Goal: Task Accomplishment & Management: Complete application form

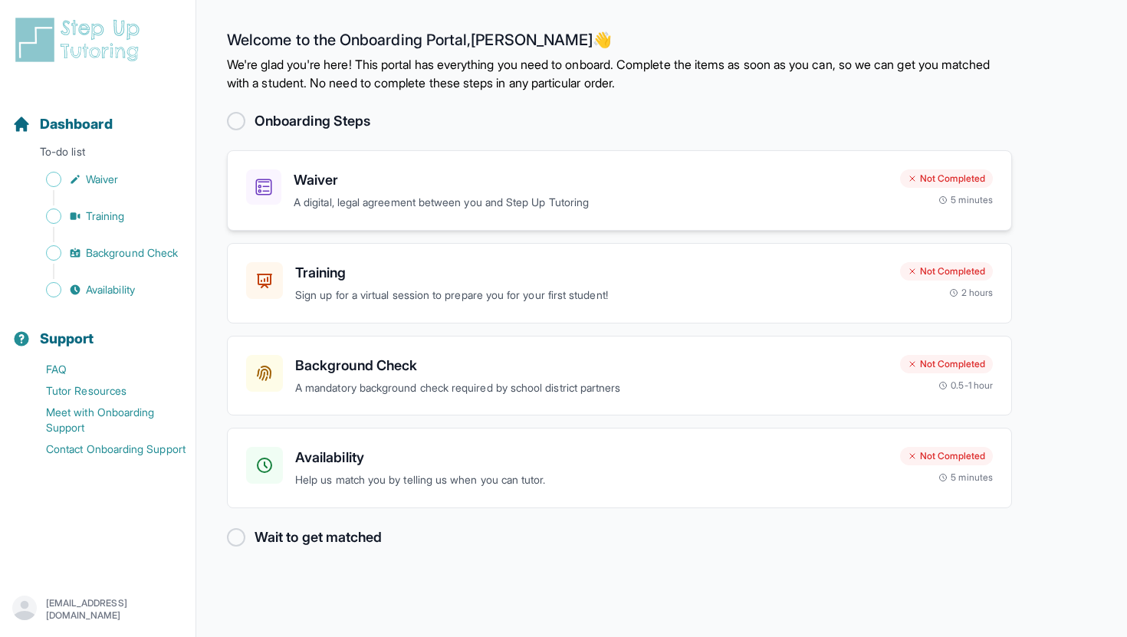
click at [296, 166] on div "Waiver A digital, legal agreement between you and Step Up Tutoring Not Complete…" at bounding box center [619, 190] width 785 height 81
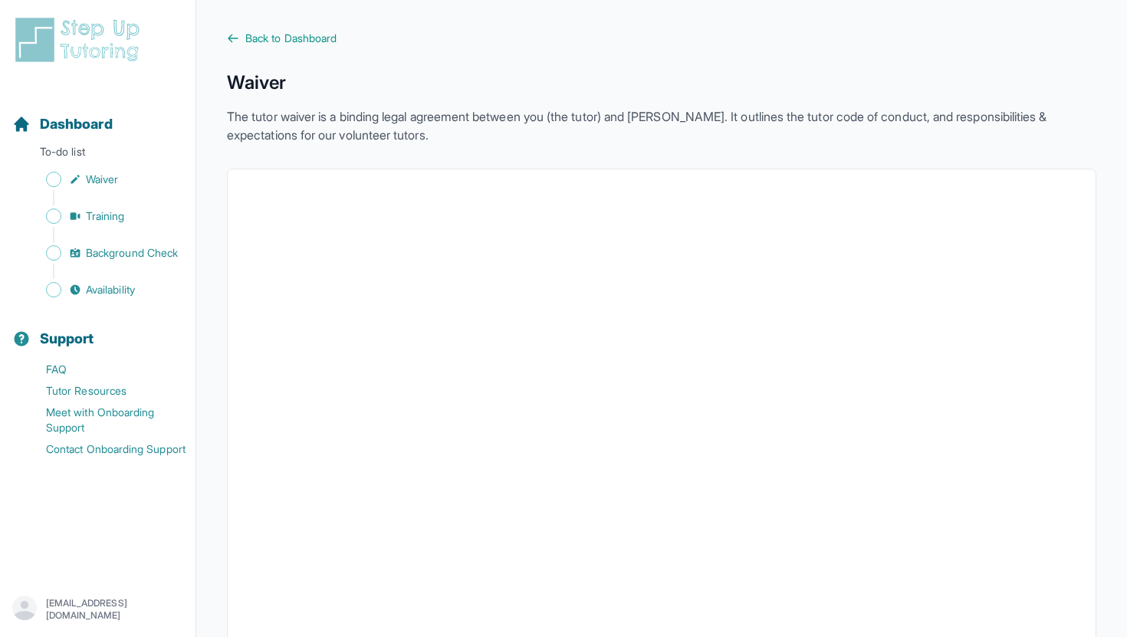
click at [283, 38] on span "Back to Dashboard" at bounding box center [290, 38] width 91 height 15
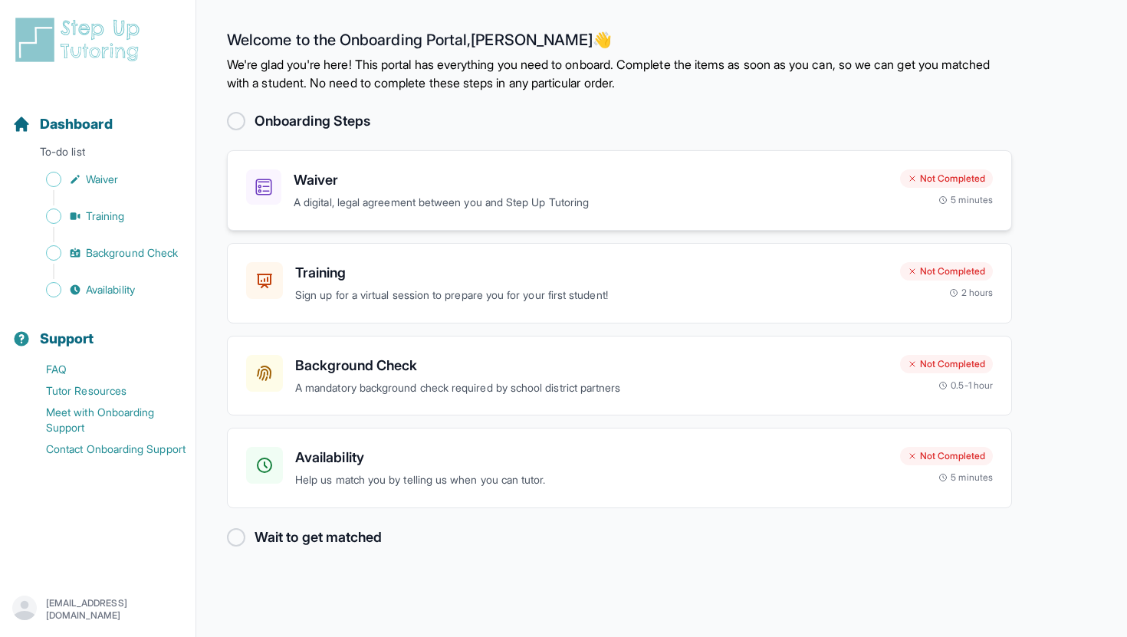
click at [365, 202] on p "A digital, legal agreement between you and Step Up Tutoring" at bounding box center [591, 203] width 594 height 18
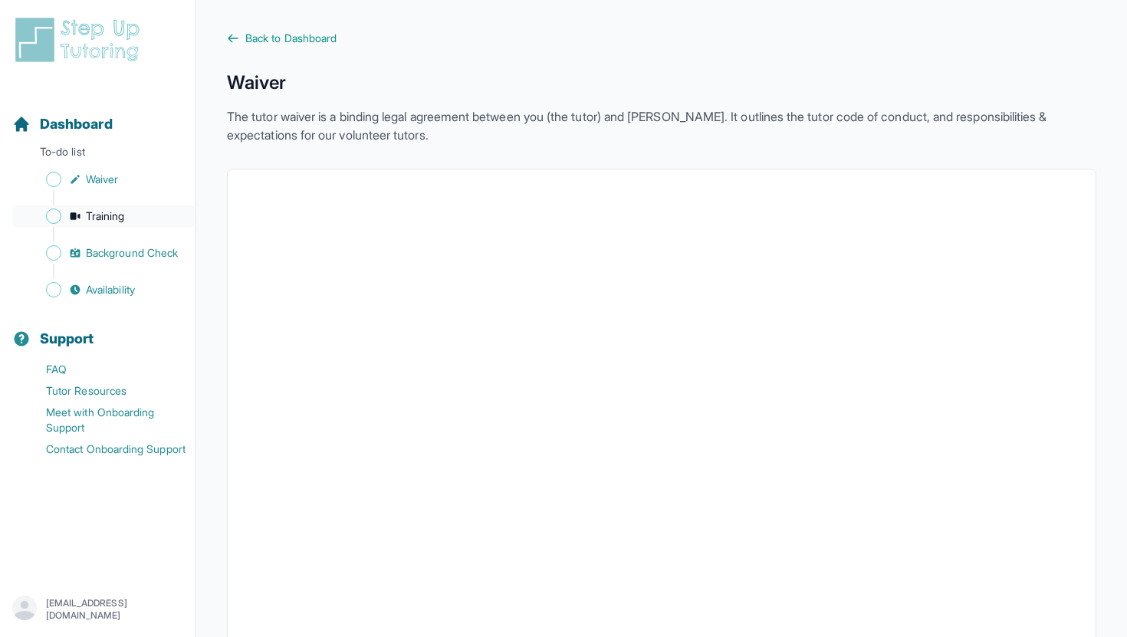
click at [93, 215] on span "Training" at bounding box center [105, 216] width 39 height 15
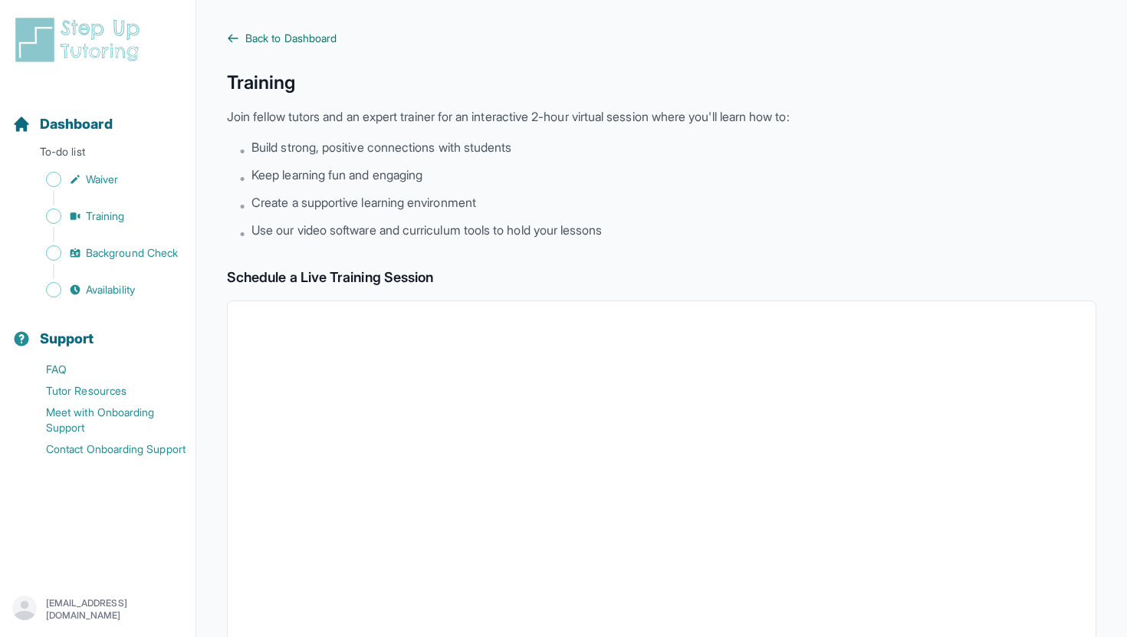
click at [244, 41] on link "Back to Dashboard" at bounding box center [662, 38] width 870 height 15
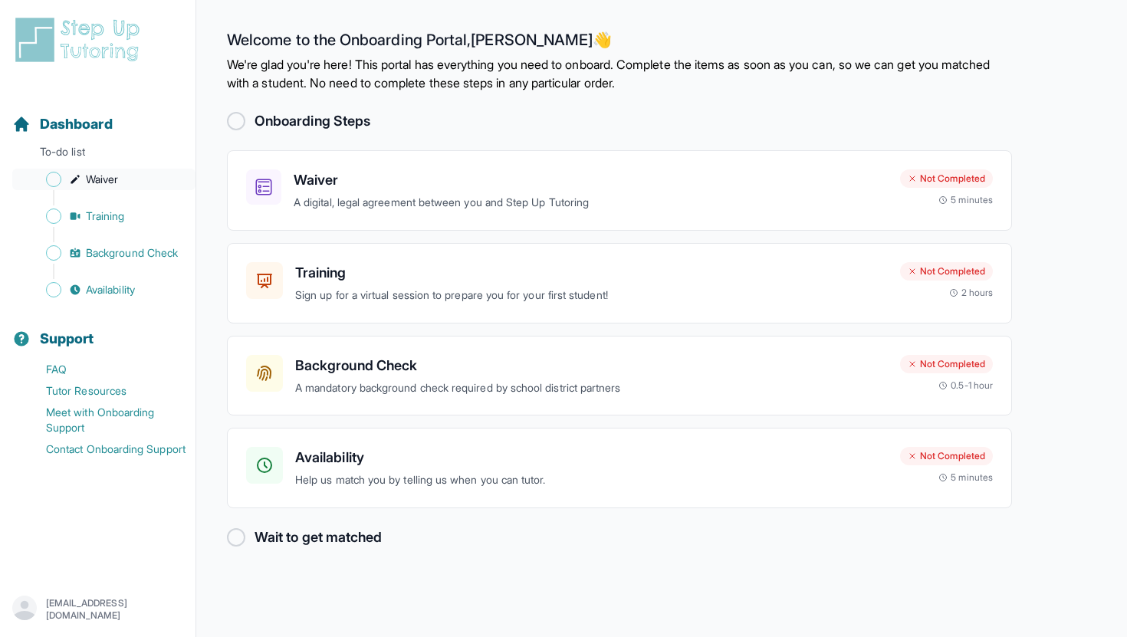
click at [51, 179] on span "Sidebar" at bounding box center [53, 179] width 15 height 15
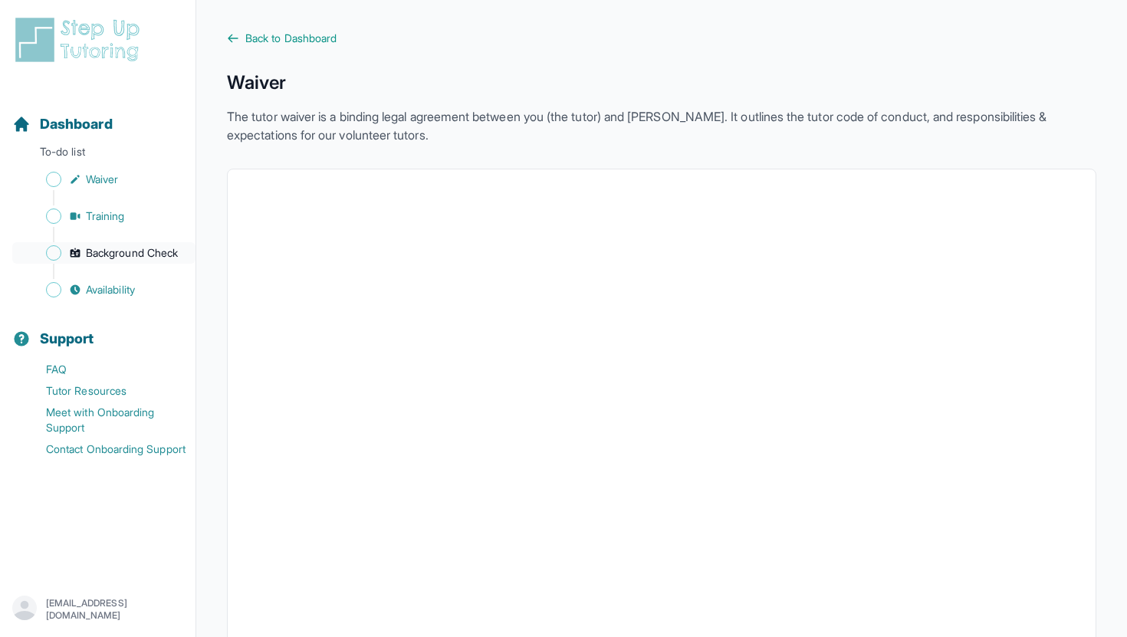
click at [136, 252] on span "Background Check" at bounding box center [132, 252] width 92 height 15
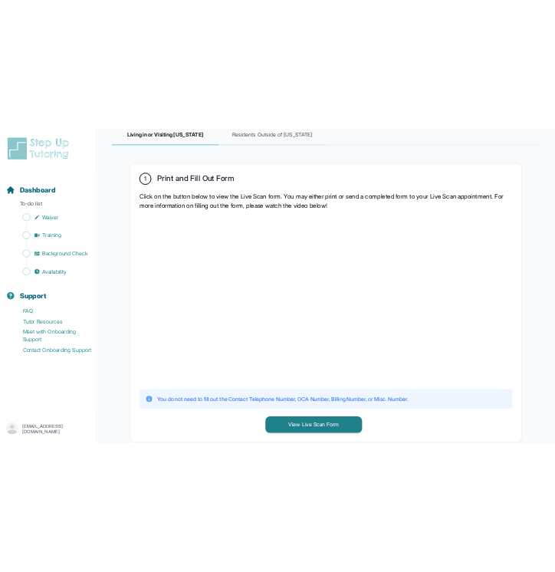
scroll to position [285, 0]
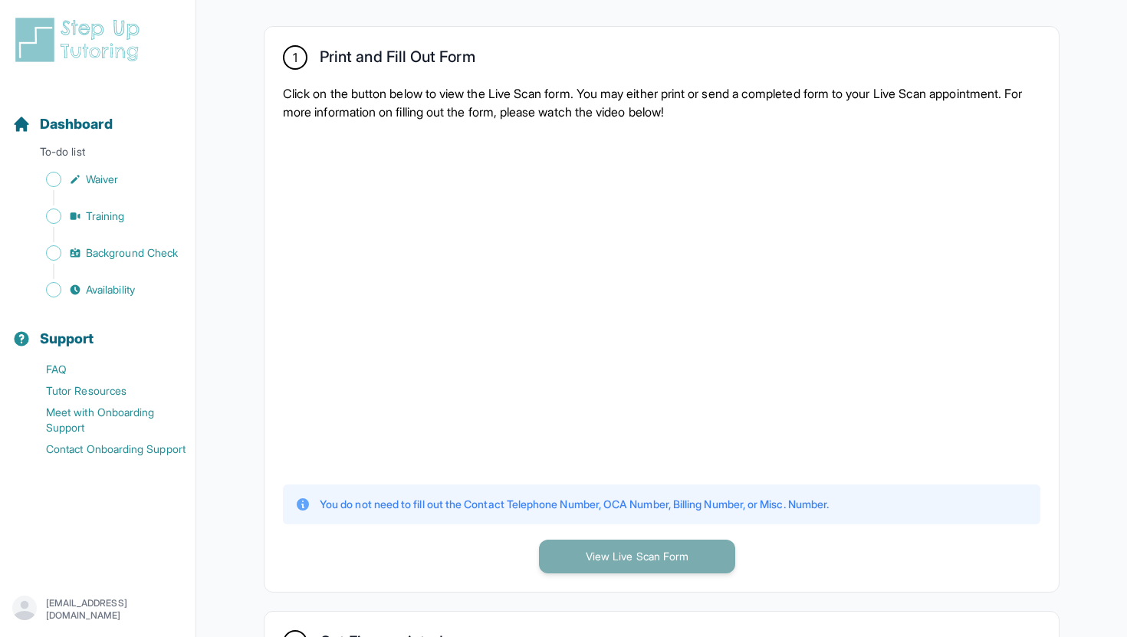
click at [554, 560] on button "View Live Scan Form" at bounding box center [637, 557] width 196 height 34
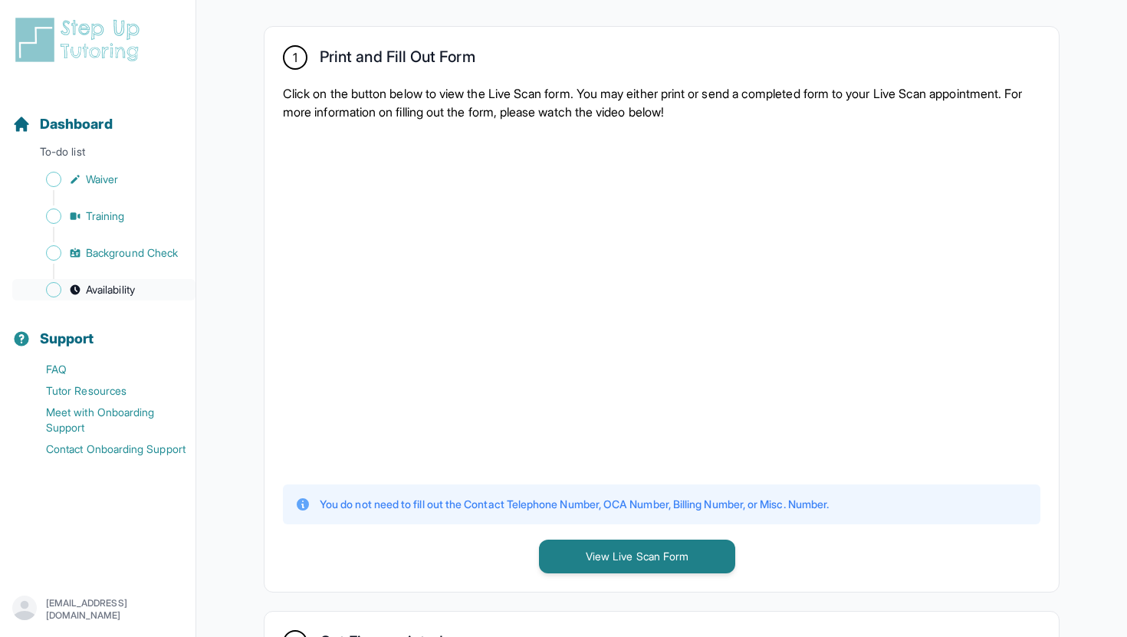
click at [102, 282] on span "Availability" at bounding box center [110, 289] width 49 height 15
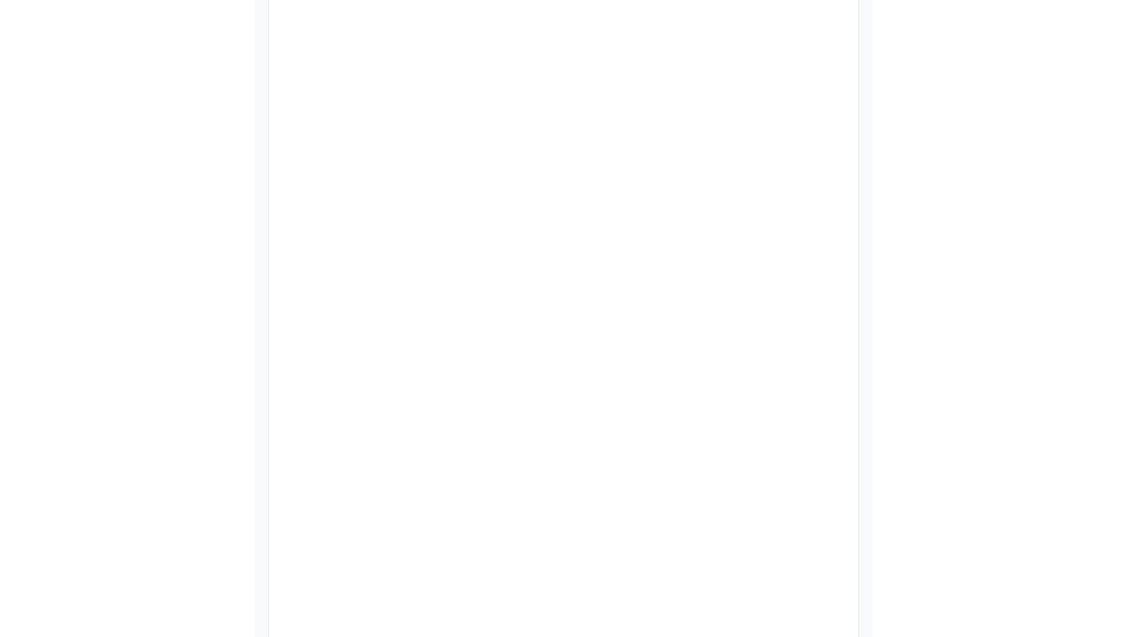
scroll to position [186, 0]
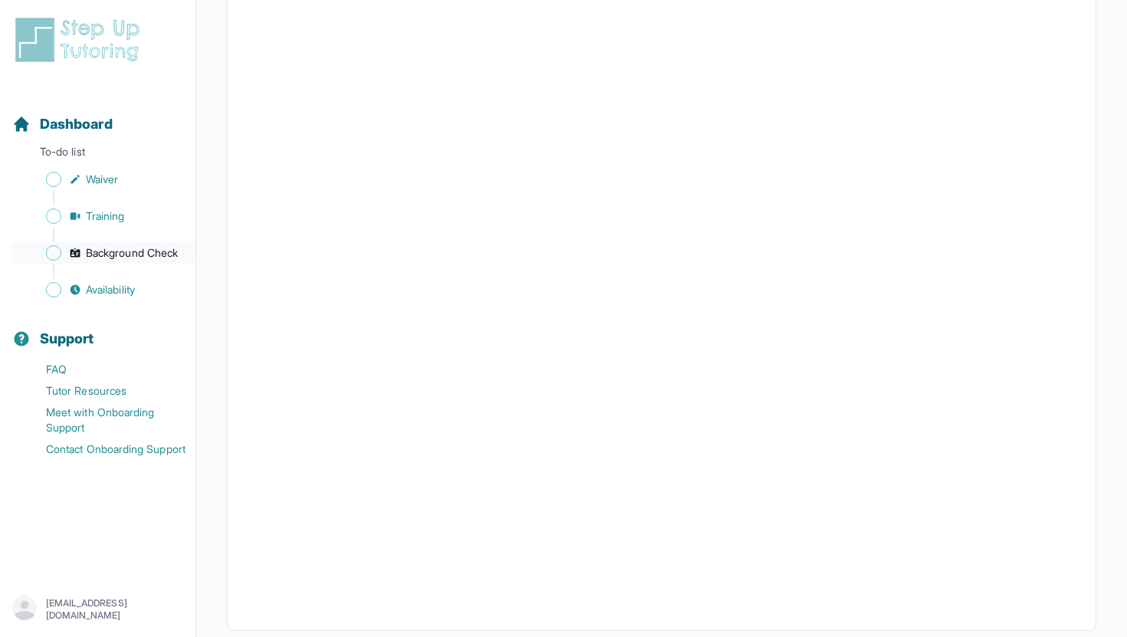
click at [134, 245] on span "Background Check" at bounding box center [132, 252] width 92 height 15
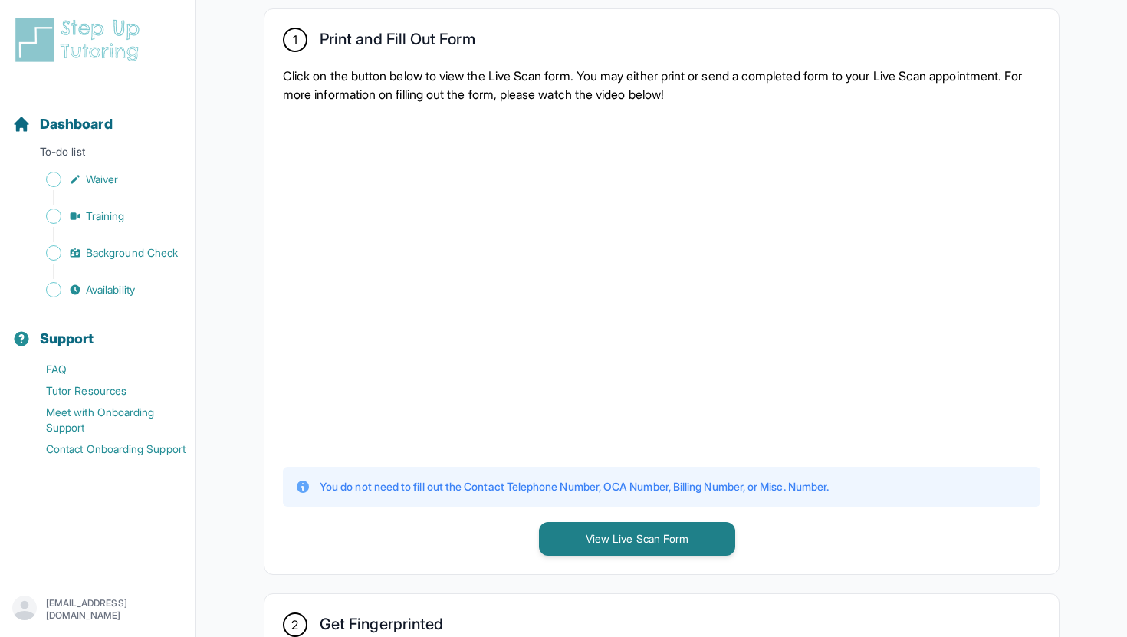
scroll to position [301, 0]
click at [554, 292] on div at bounding box center [662, 285] width 758 height 336
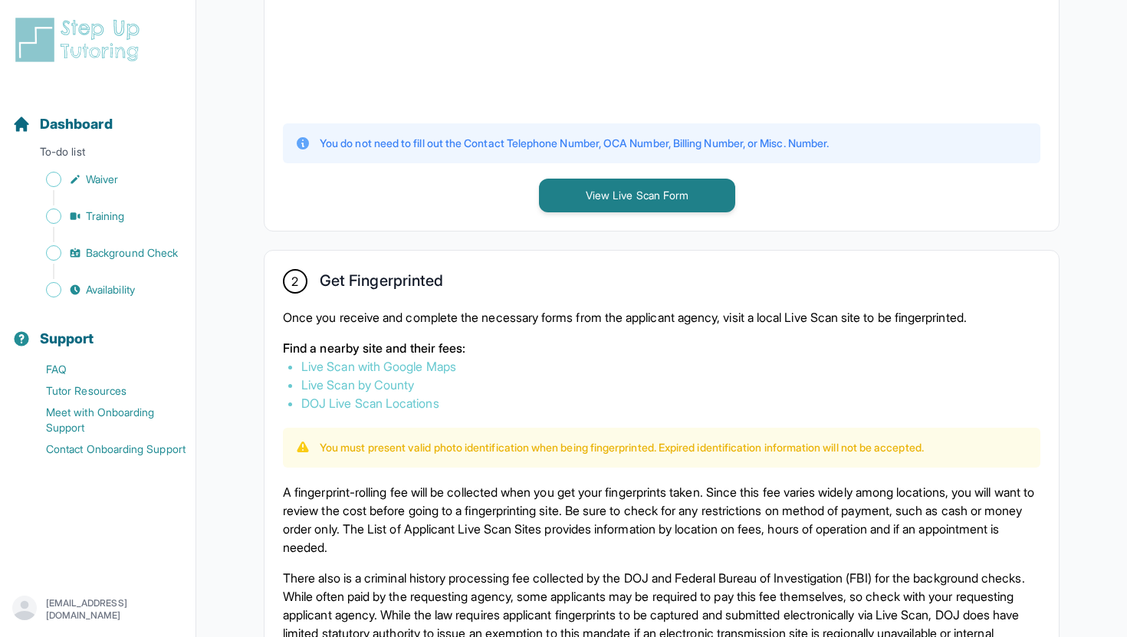
scroll to position [817, 0]
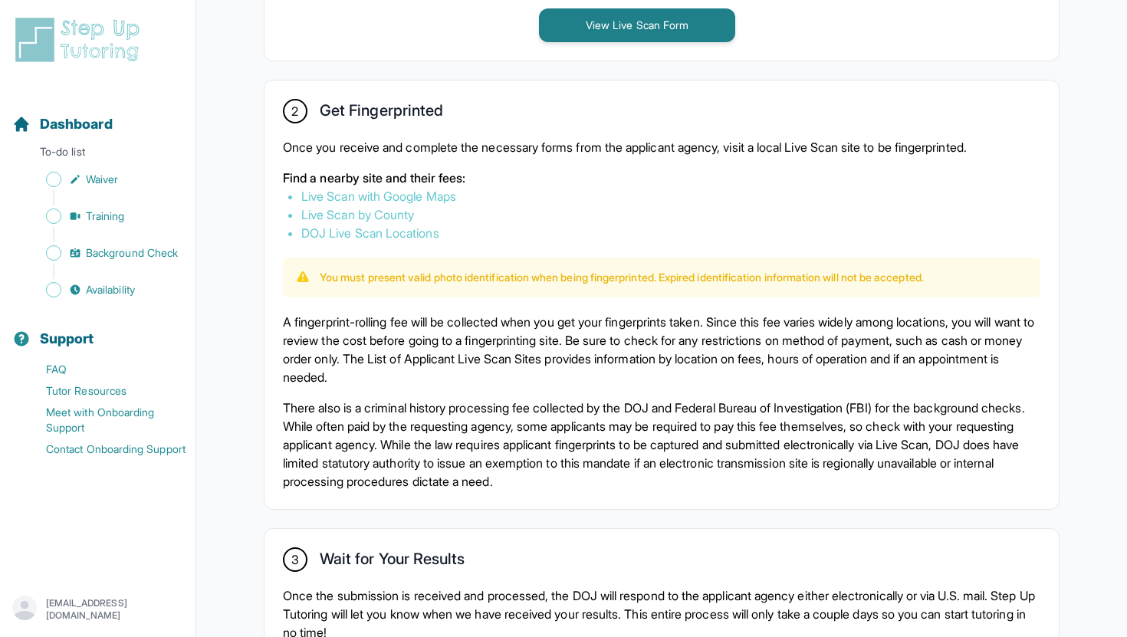
click at [336, 208] on link "Live Scan by County" at bounding box center [357, 214] width 113 height 15
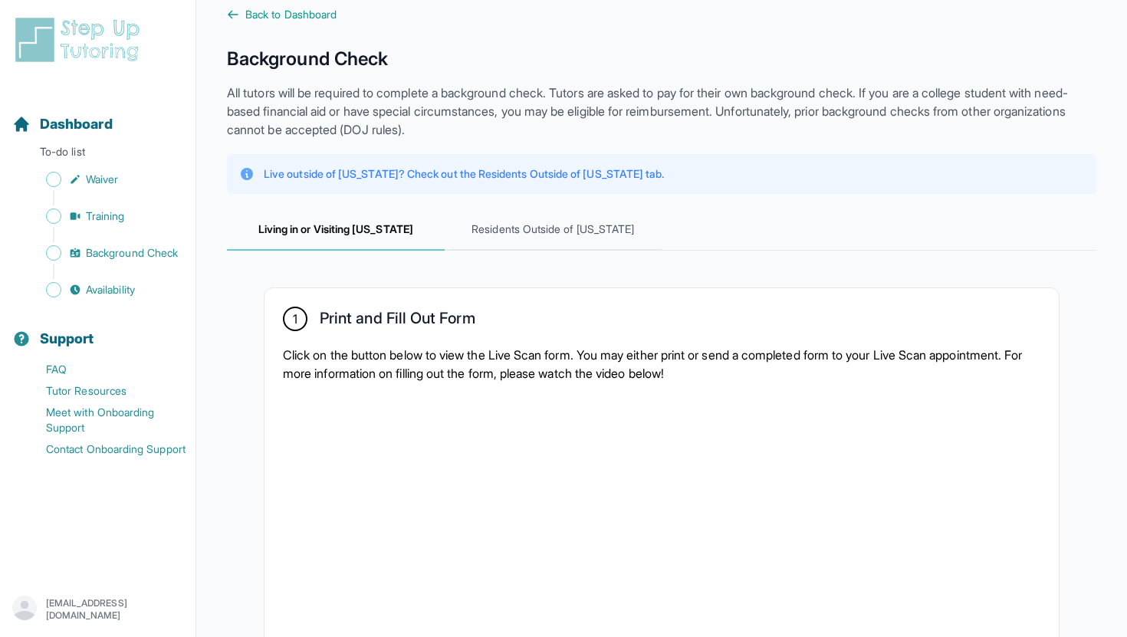
scroll to position [27, 0]
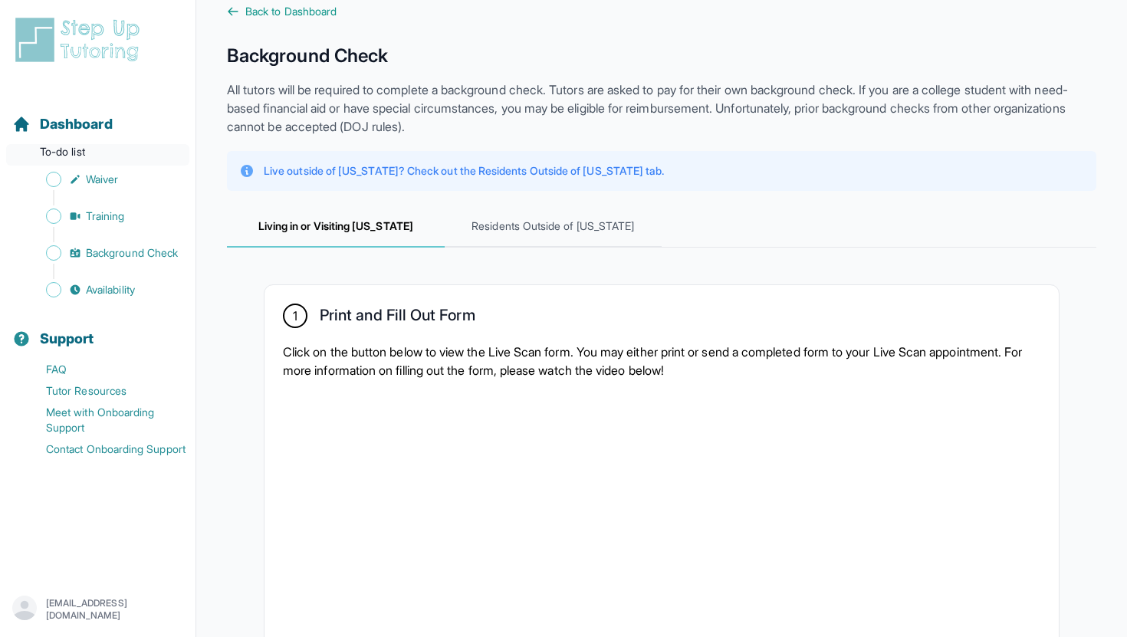
click at [94, 158] on p "To-do list" at bounding box center [97, 154] width 183 height 21
click at [94, 128] on span "Dashboard" at bounding box center [76, 123] width 73 height 21
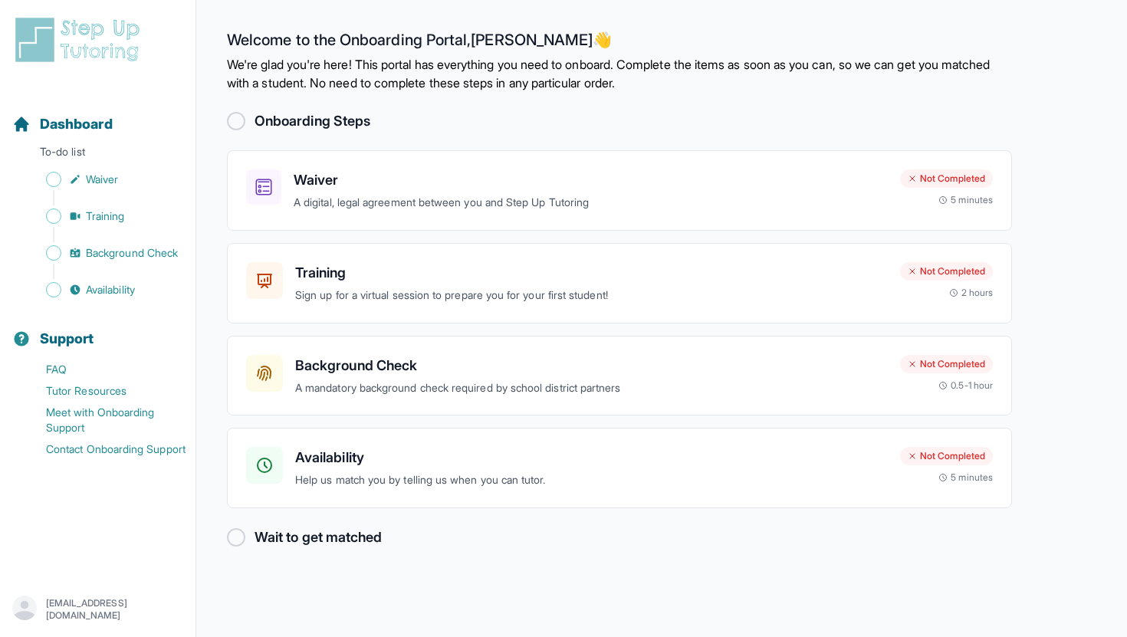
click at [351, 120] on h2 "Onboarding Steps" at bounding box center [313, 120] width 116 height 21
click at [242, 121] on div at bounding box center [236, 121] width 18 height 18
click at [241, 121] on div at bounding box center [236, 121] width 18 height 18
click at [511, 244] on div "Training Sign up for a virtual session to prepare you for your first student! N…" at bounding box center [619, 283] width 785 height 81
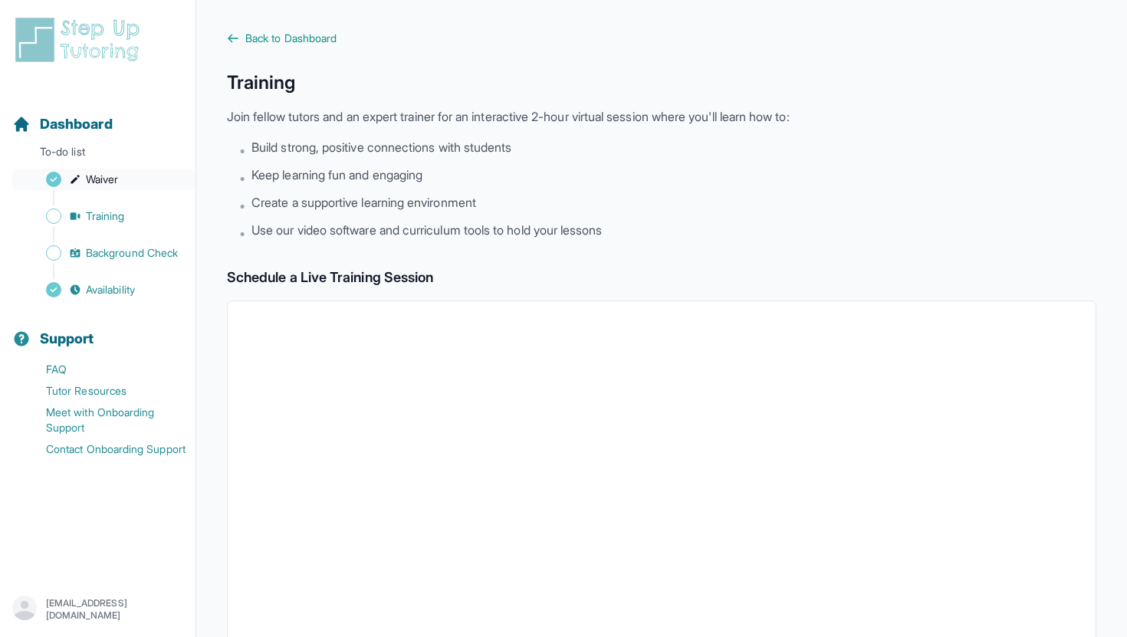
click at [110, 180] on span "Waiver" at bounding box center [102, 179] width 32 height 15
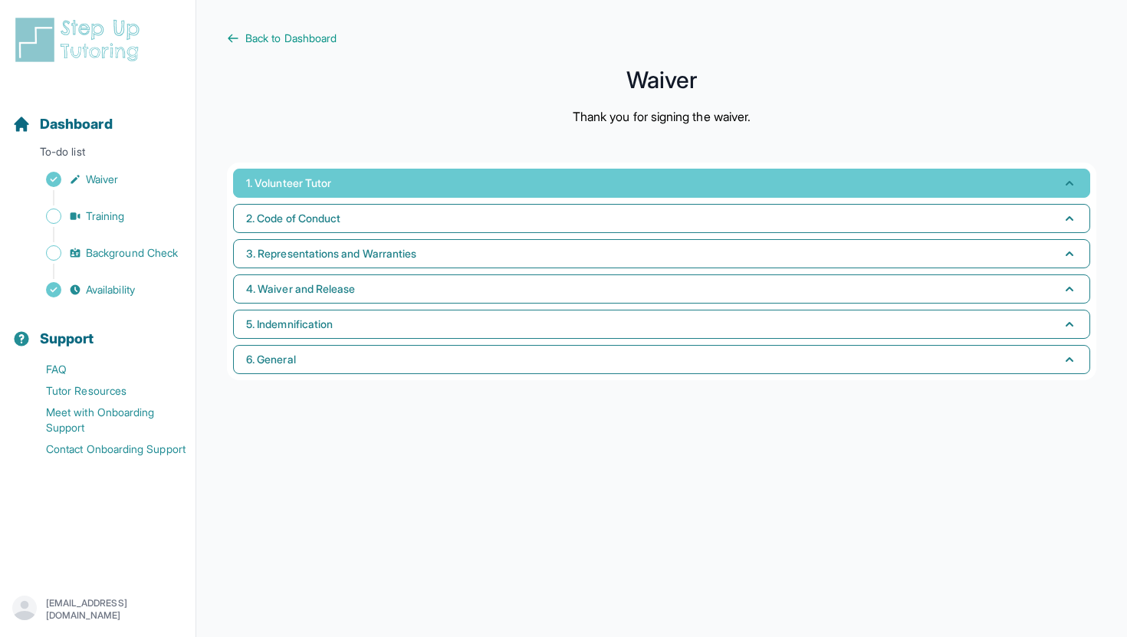
click at [278, 169] on button "1. Volunteer Tutor" at bounding box center [661, 183] width 857 height 29
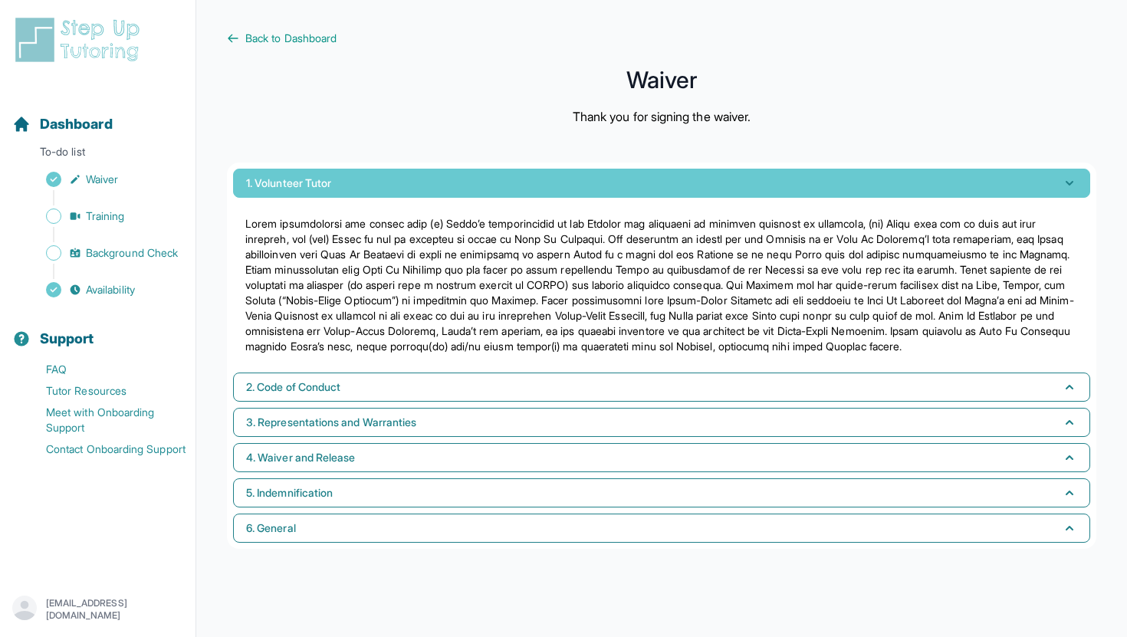
click at [278, 169] on button "1. Volunteer Tutor" at bounding box center [661, 183] width 857 height 29
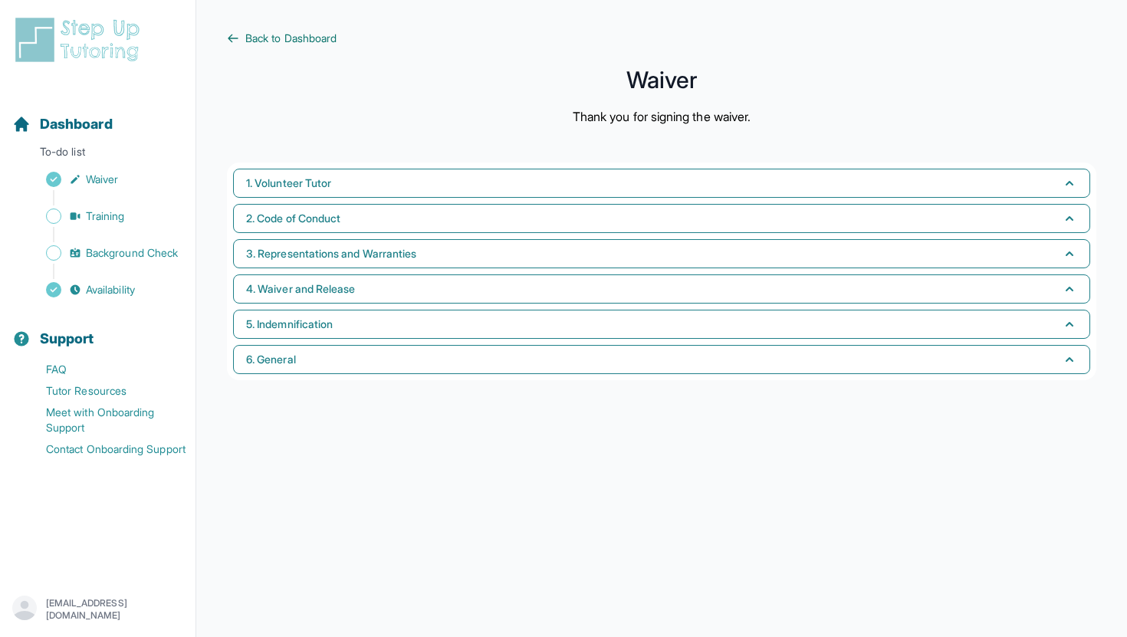
click at [281, 44] on span "Back to Dashboard" at bounding box center [290, 38] width 91 height 15
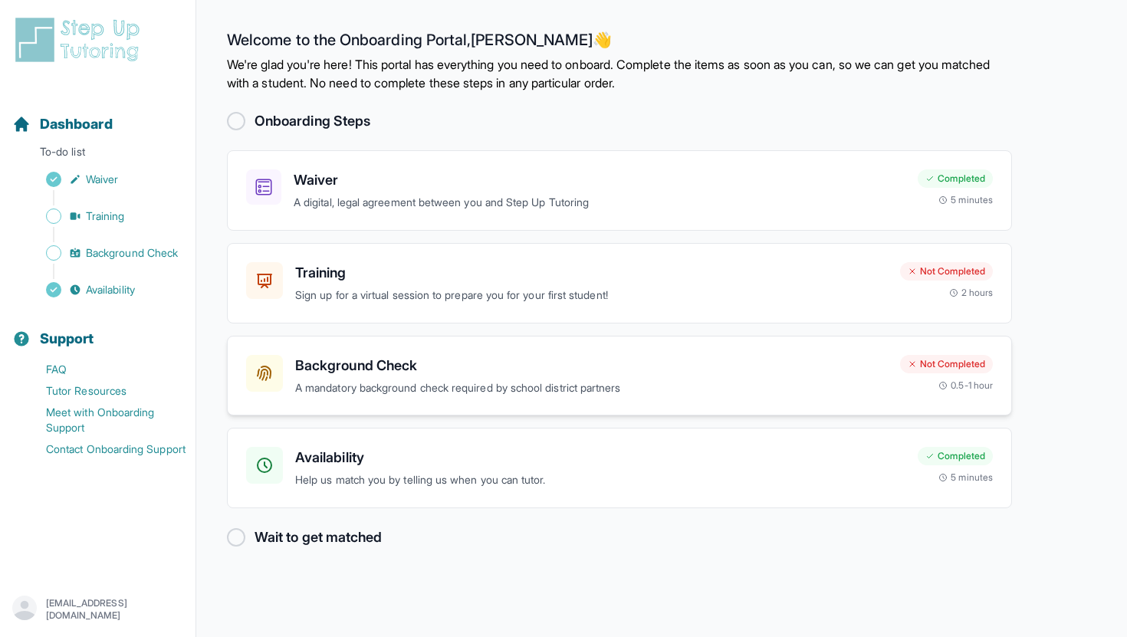
click at [383, 357] on h3 "Background Check" at bounding box center [591, 365] width 593 height 21
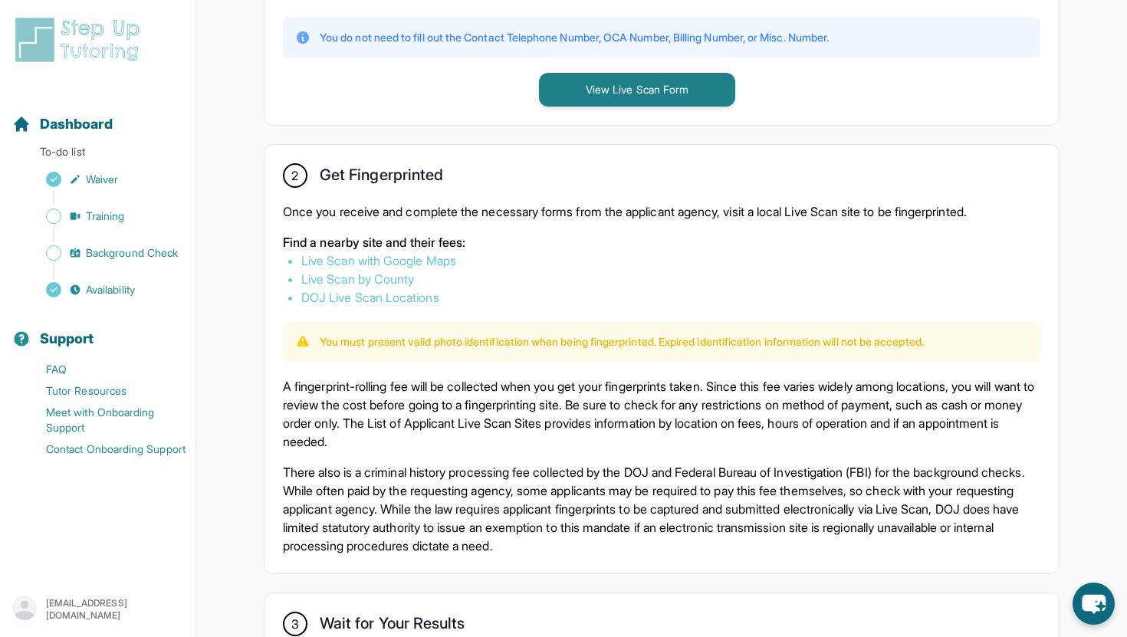
scroll to position [753, 0]
click at [422, 256] on link "Live Scan with Google Maps" at bounding box center [378, 259] width 155 height 15
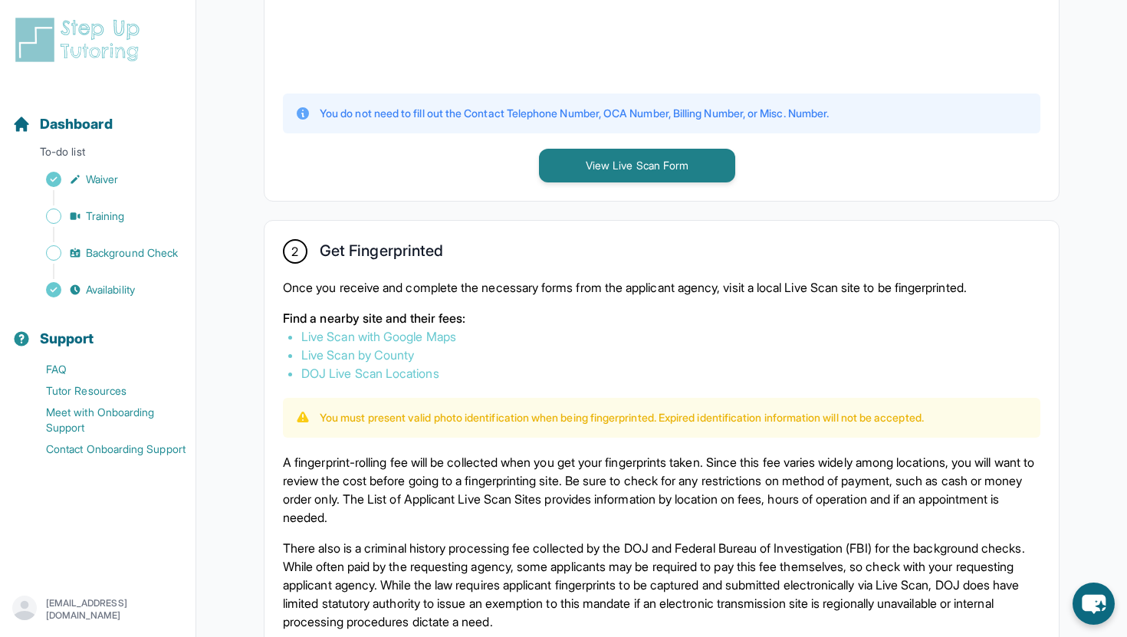
scroll to position [682, 0]
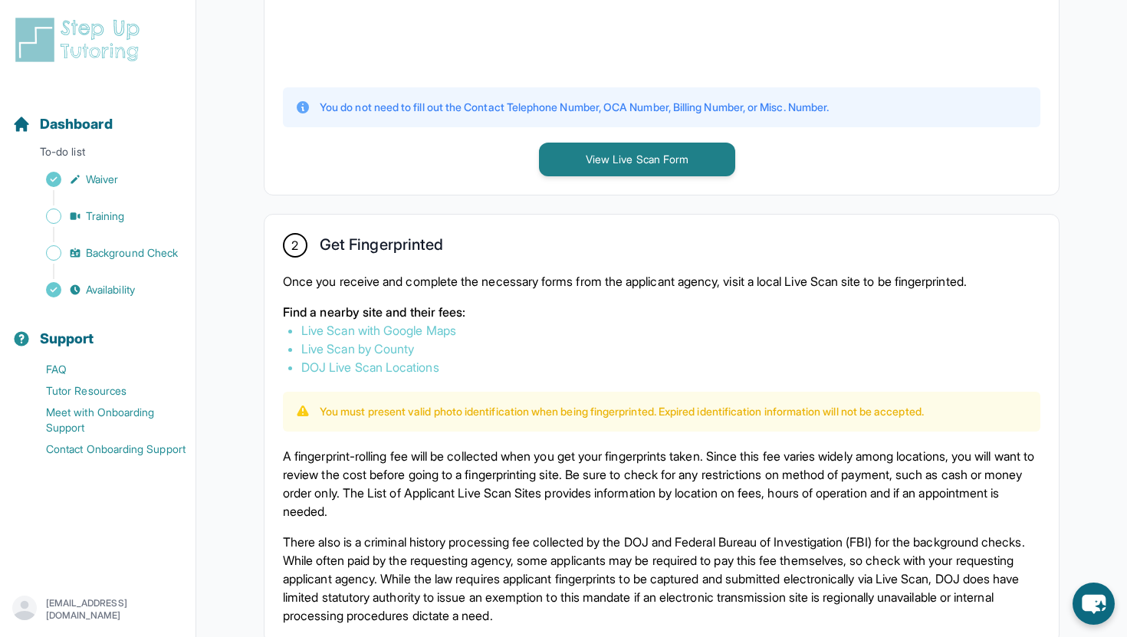
click at [337, 350] on link "Live Scan by County" at bounding box center [357, 348] width 113 height 15
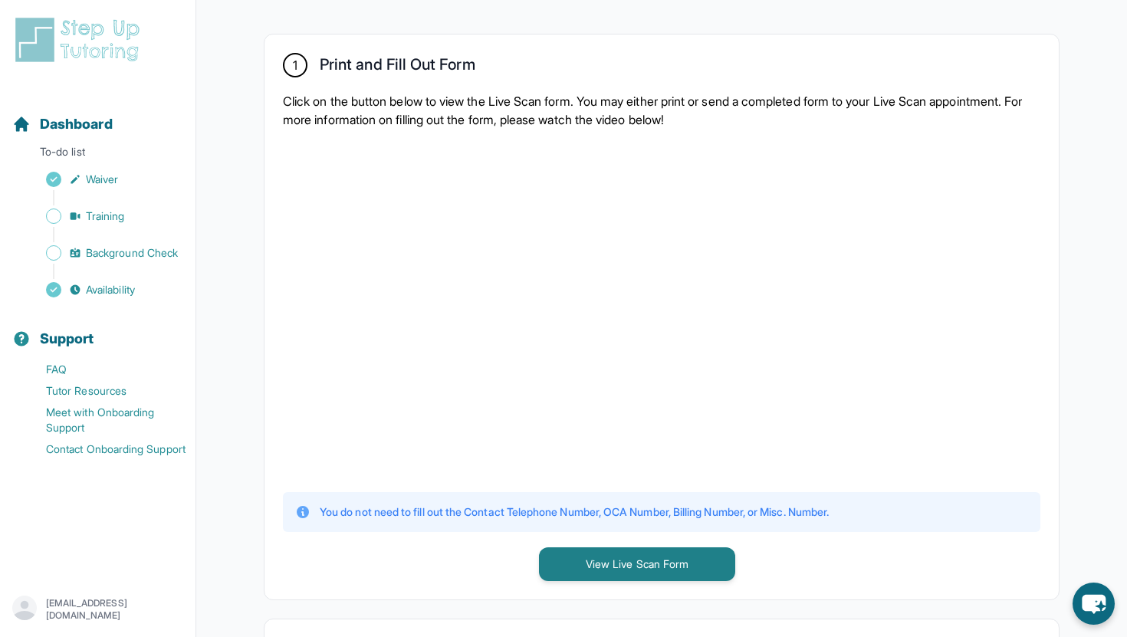
scroll to position [104, 0]
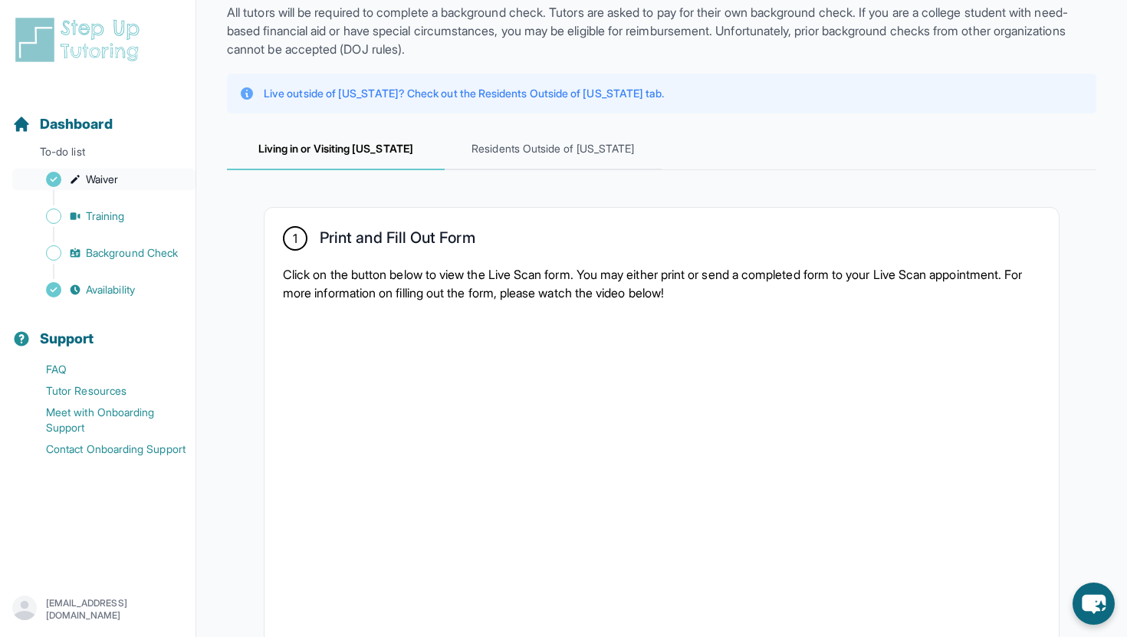
click at [115, 174] on span "Waiver" at bounding box center [102, 179] width 32 height 15
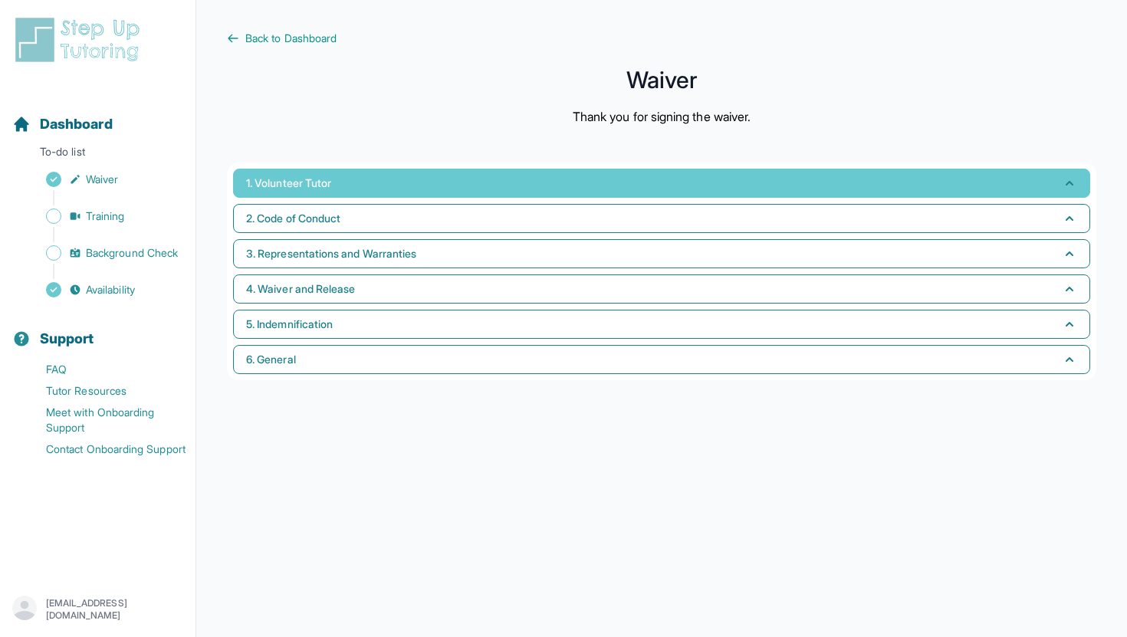
click at [383, 177] on button "1. Volunteer Tutor" at bounding box center [661, 183] width 857 height 29
